Goal: Task Accomplishment & Management: Manage account settings

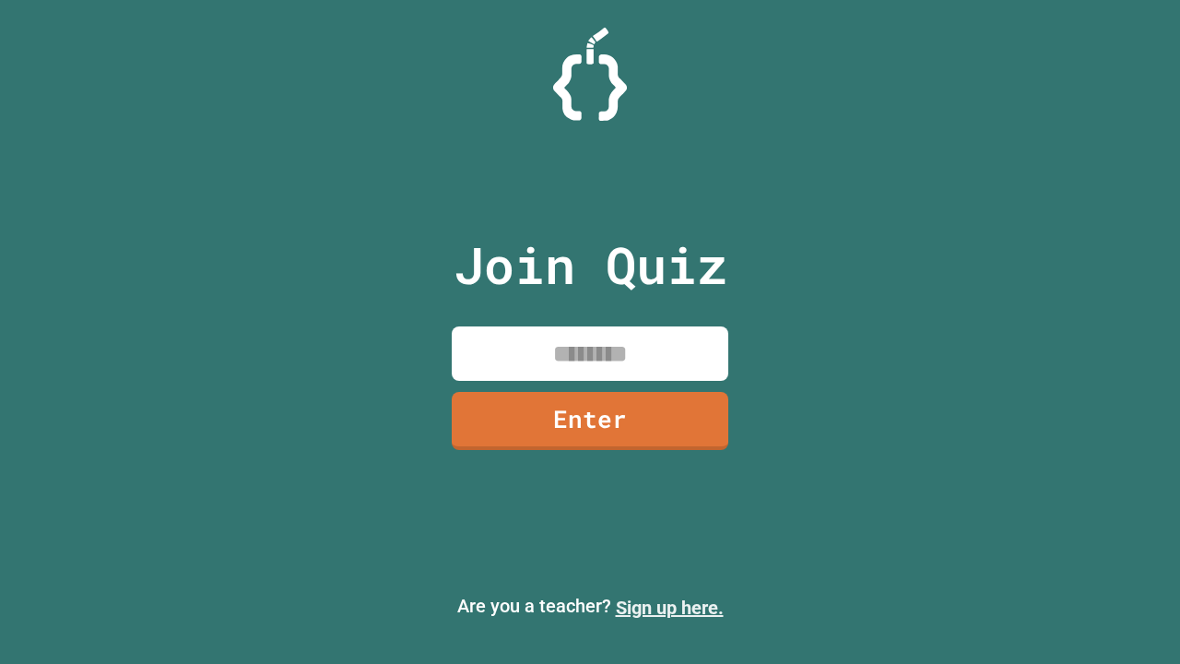
click at [669, 608] on link "Sign up here." at bounding box center [670, 608] width 108 height 22
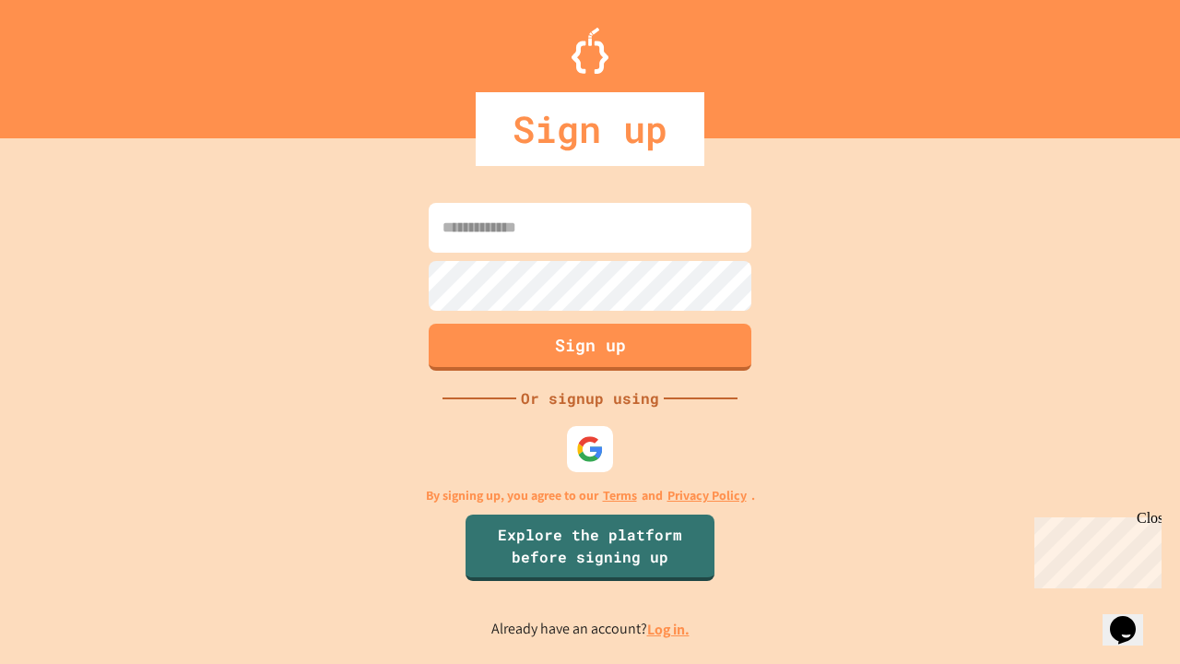
click at [669, 629] on link "Log in." at bounding box center [668, 629] width 42 height 19
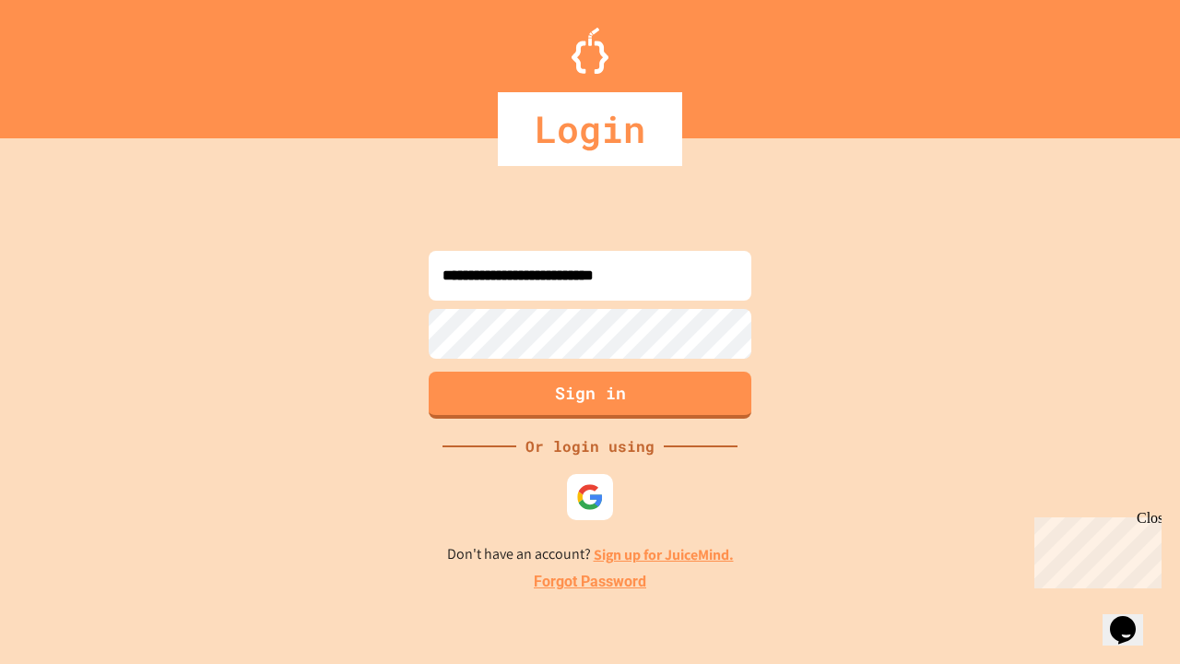
type input "**********"
